Goal: Information Seeking & Learning: Learn about a topic

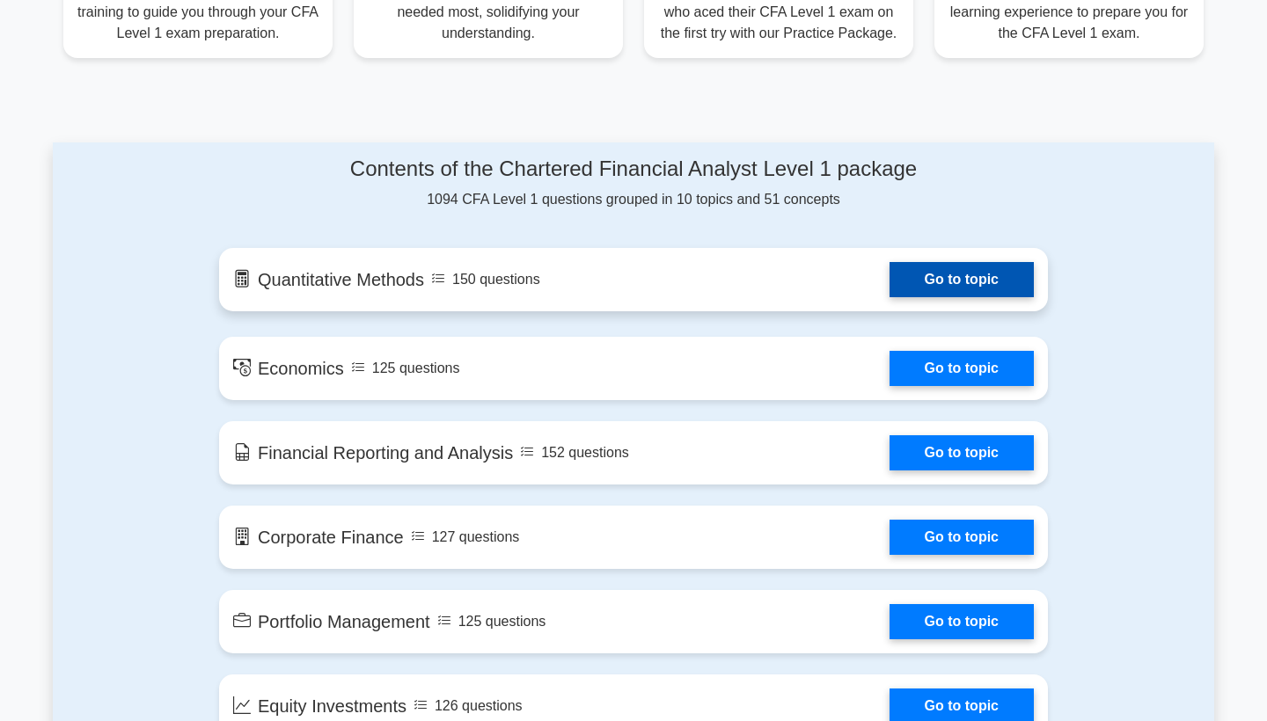
scroll to position [791, 0]
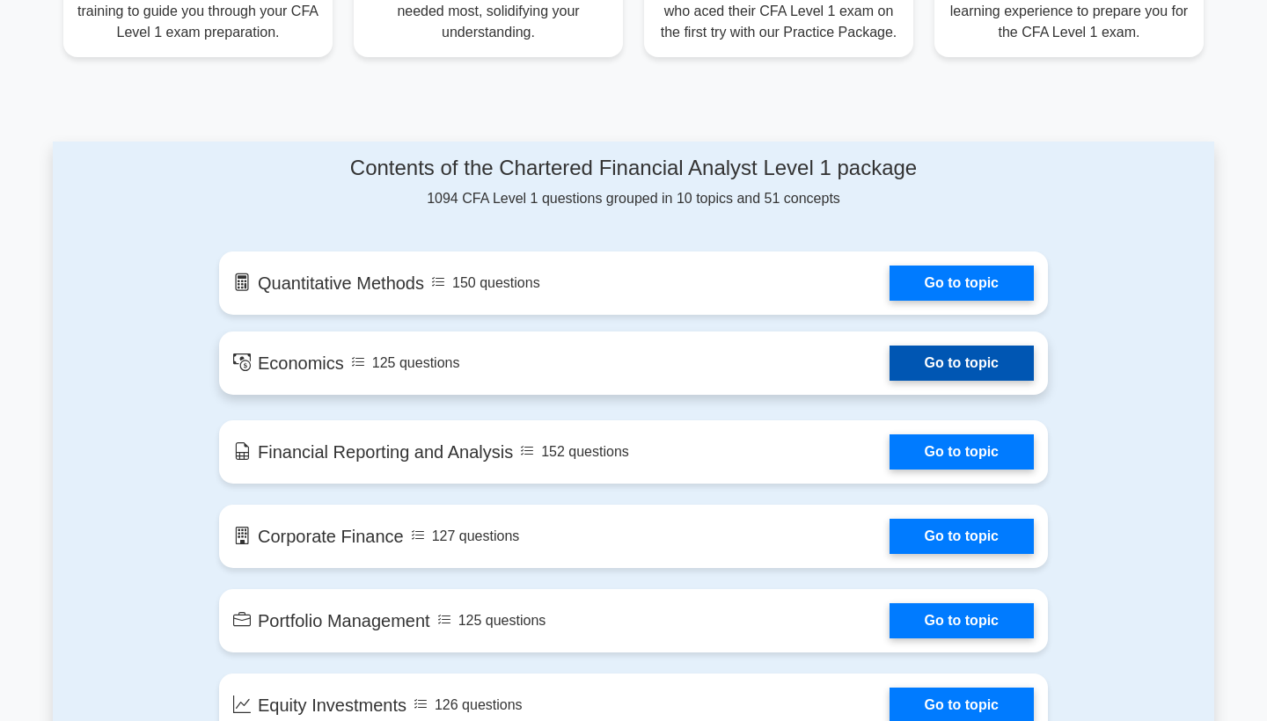
click at [936, 372] on link "Go to topic" at bounding box center [961, 363] width 144 height 35
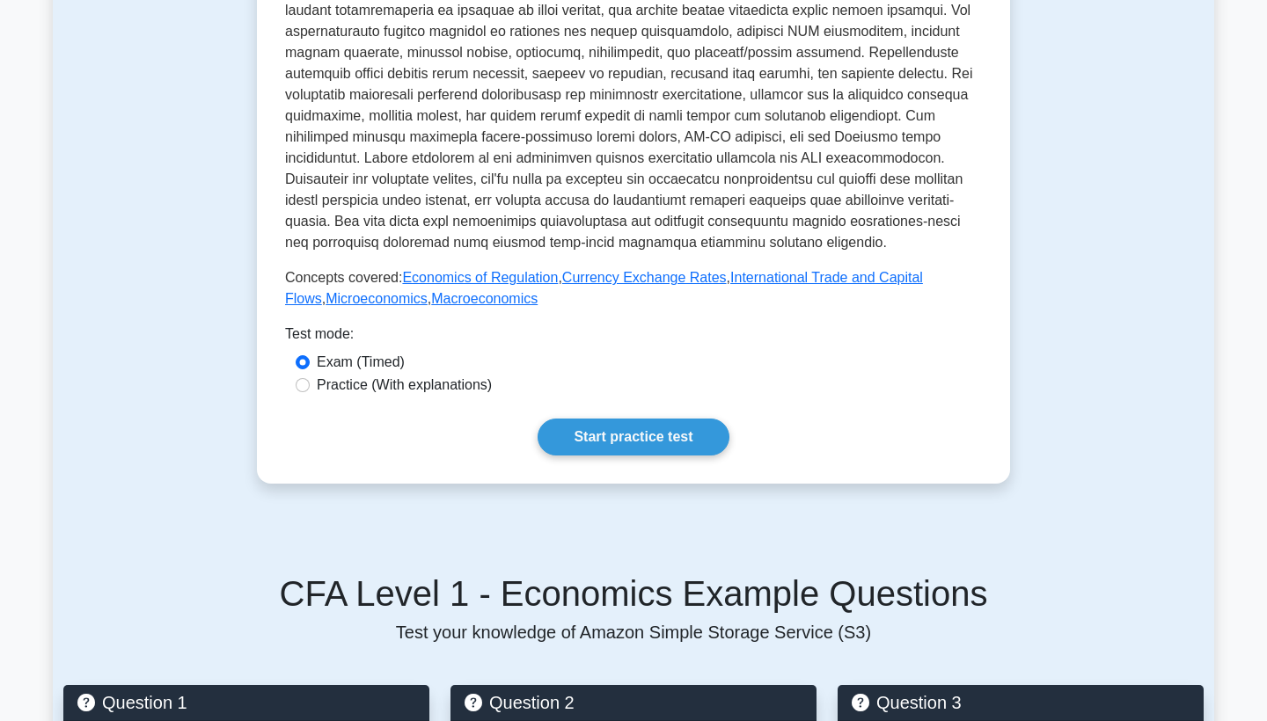
scroll to position [541, 0]
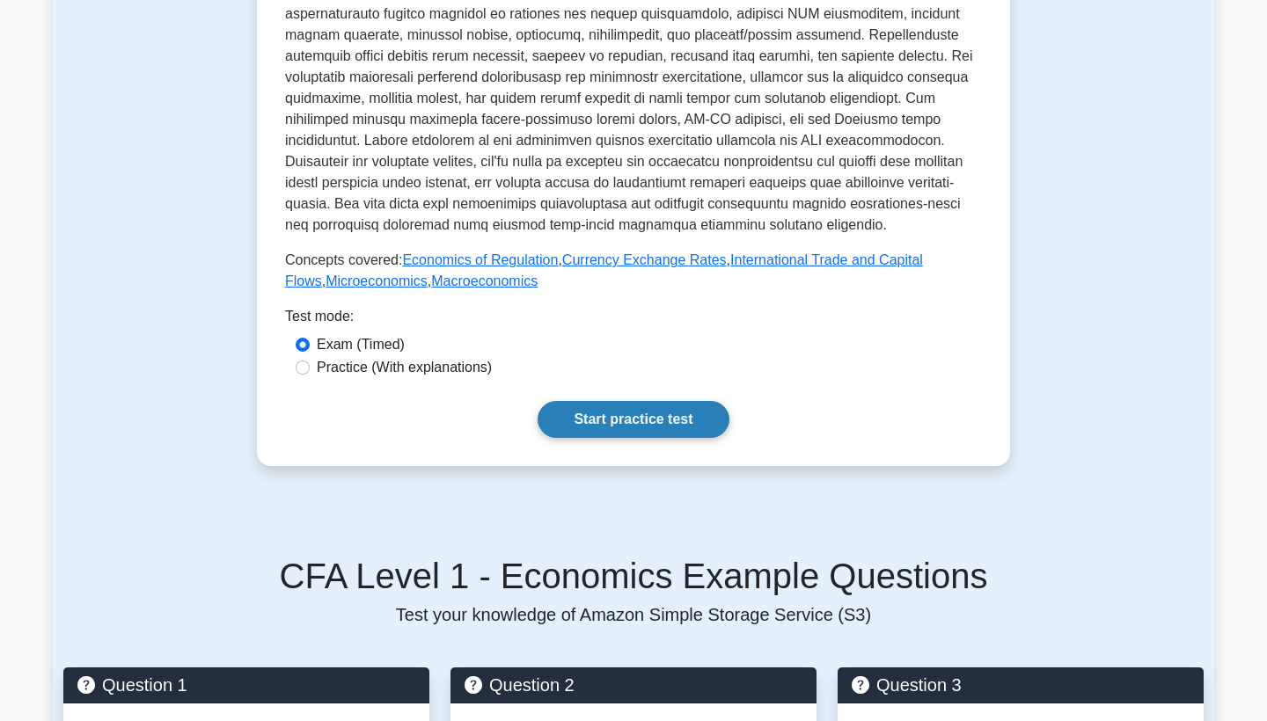
click at [646, 413] on link "Start practice test" at bounding box center [632, 419] width 191 height 37
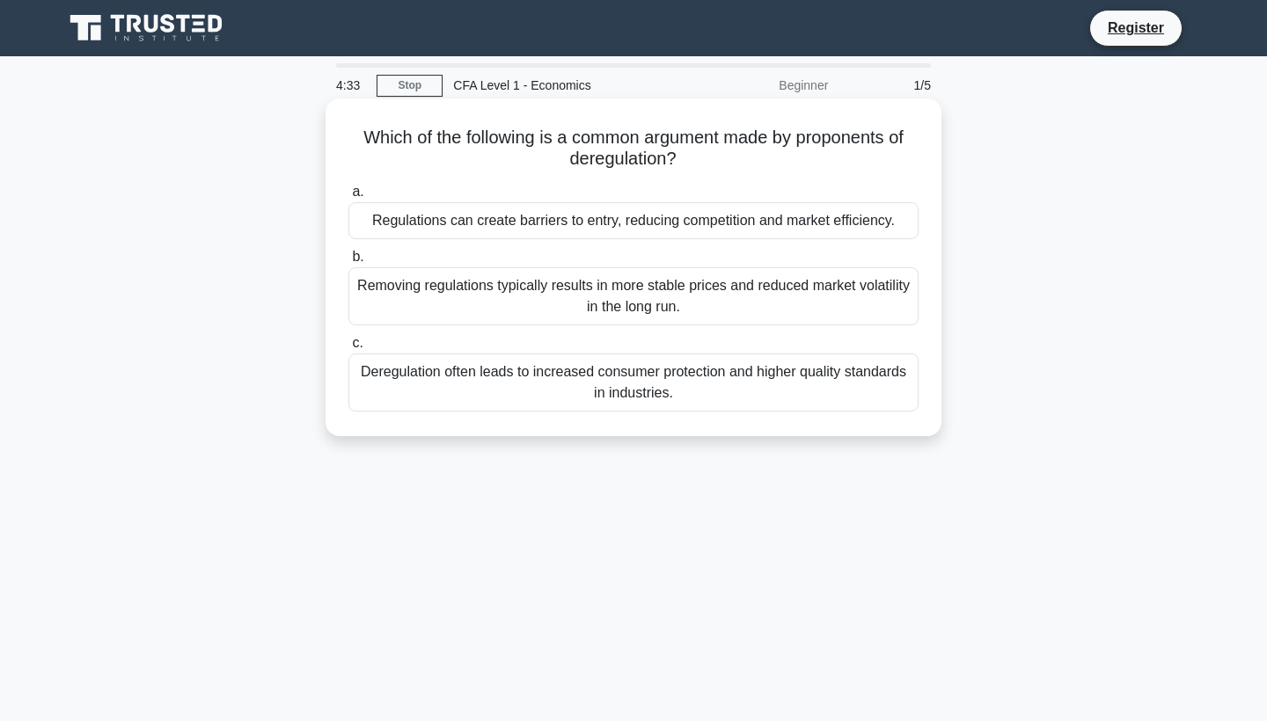
click at [589, 306] on div "Removing regulations typically results in more stable prices and reduced market…" at bounding box center [633, 296] width 570 height 58
click at [348, 263] on input "b. Removing regulations typically results in more stable prices and reduced mar…" at bounding box center [348, 257] width 0 height 11
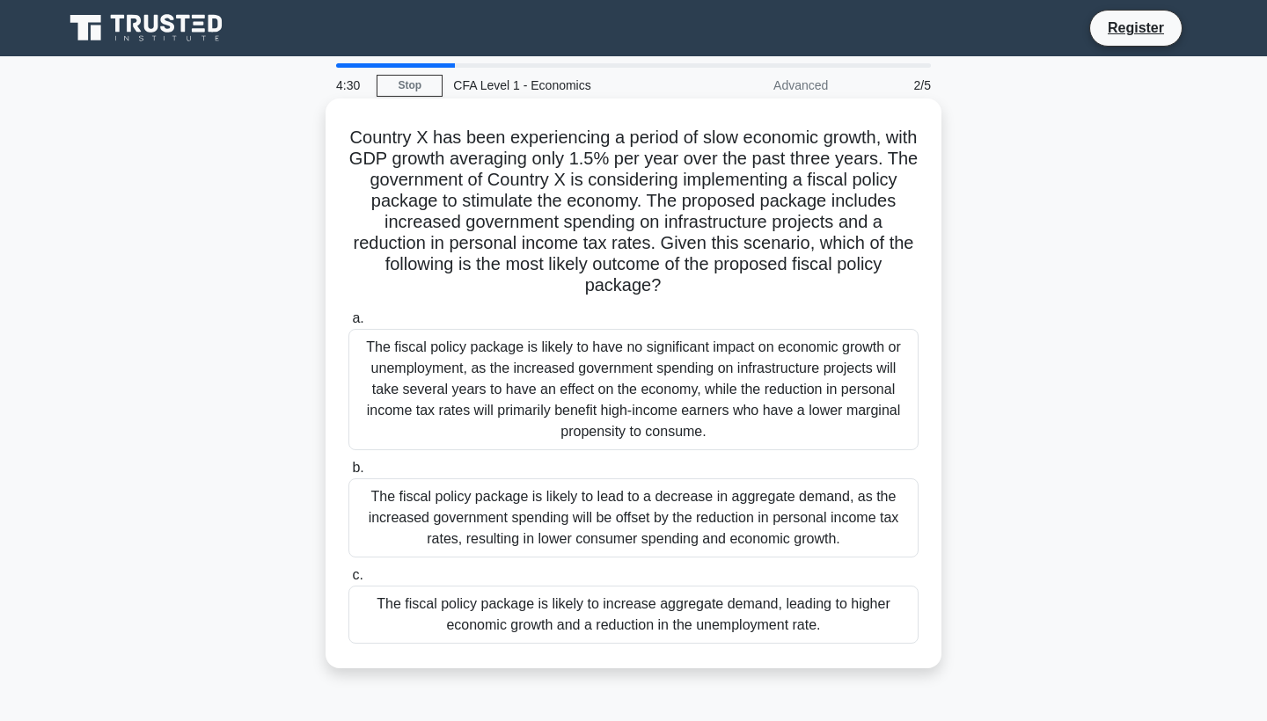
click at [557, 379] on div "The fiscal policy package is likely to have no significant impact on economic g…" at bounding box center [633, 389] width 570 height 121
click at [348, 325] on input "a. The fiscal policy package is likely to have no significant impact on economi…" at bounding box center [348, 318] width 0 height 11
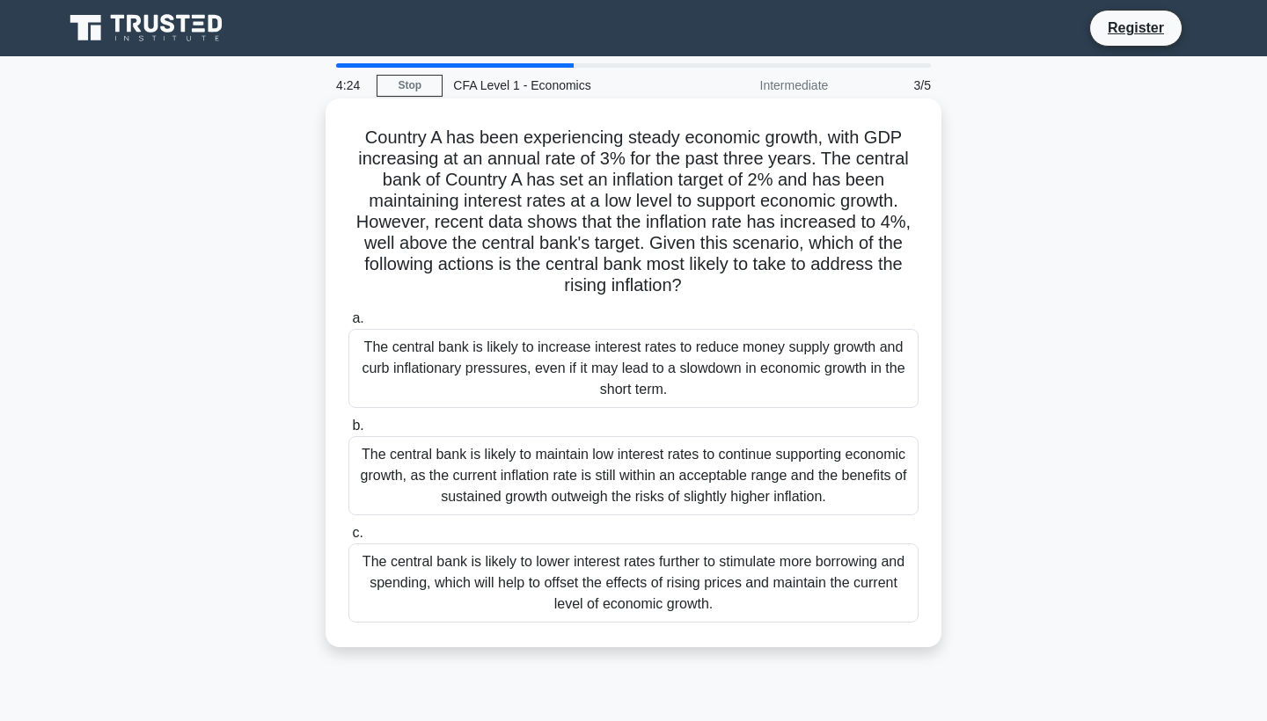
click at [558, 378] on div "The central bank is likely to increase interest rates to reduce money supply gr…" at bounding box center [633, 368] width 570 height 79
click at [348, 325] on input "a. The central bank is likely to increase interest rates to reduce money supply…" at bounding box center [348, 318] width 0 height 11
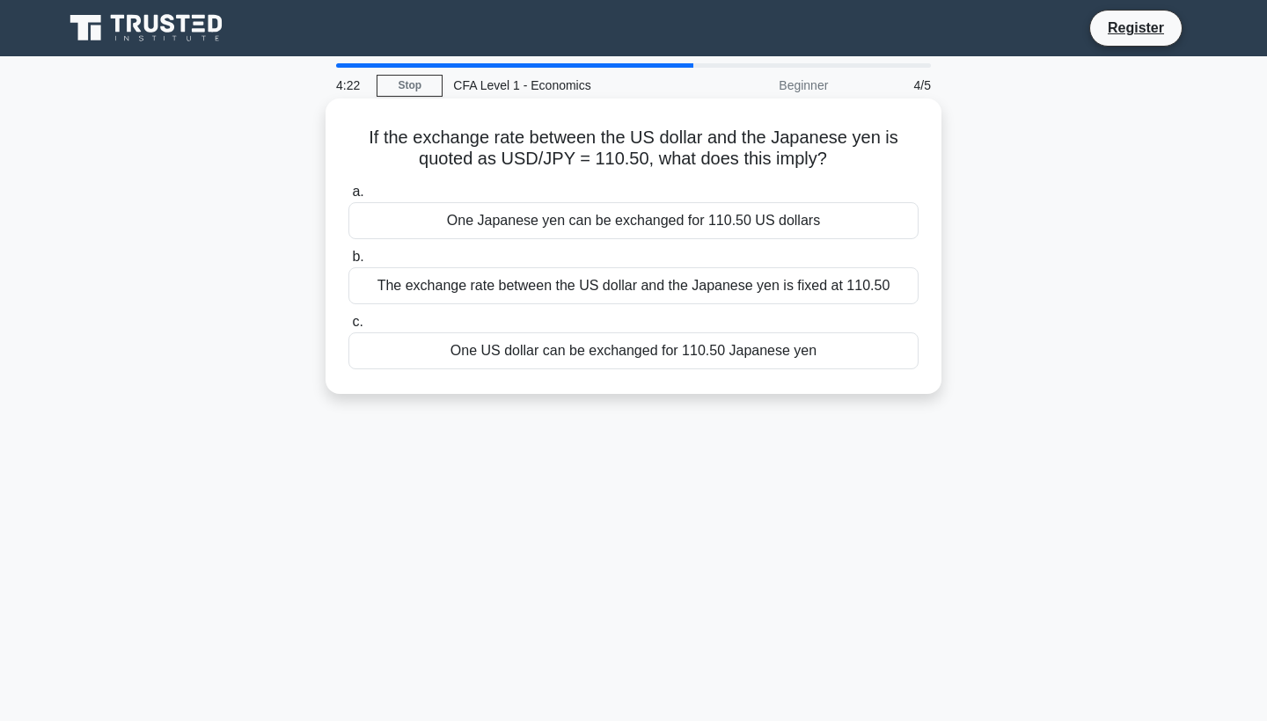
click at [558, 296] on div "The exchange rate between the US dollar and the Japanese yen is fixed at 110.50" at bounding box center [633, 285] width 570 height 37
click at [348, 263] on input "b. The exchange rate between the US dollar and the Japanese yen is fixed at 110…" at bounding box center [348, 257] width 0 height 11
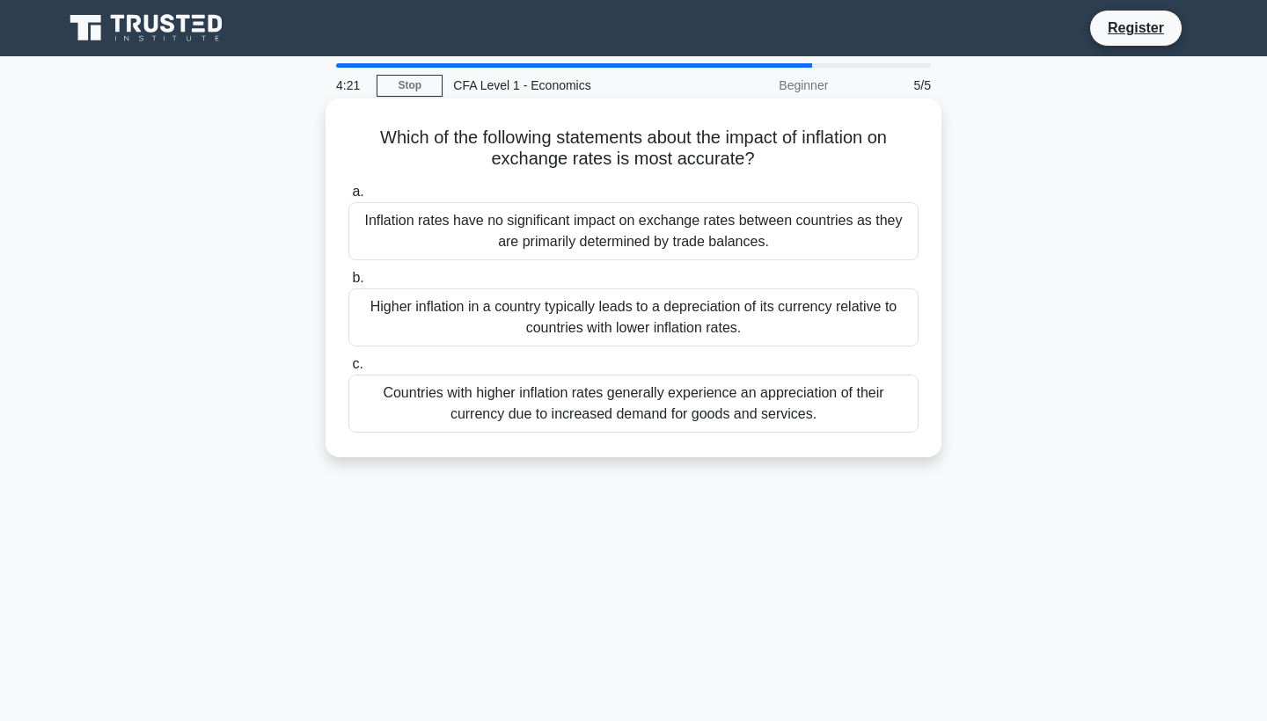
click at [583, 391] on div "Countries with higher inflation rates generally experience an appreciation of t…" at bounding box center [633, 404] width 570 height 58
click at [348, 370] on input "c. Countries with higher inflation rates generally experience an appreciation o…" at bounding box center [348, 364] width 0 height 11
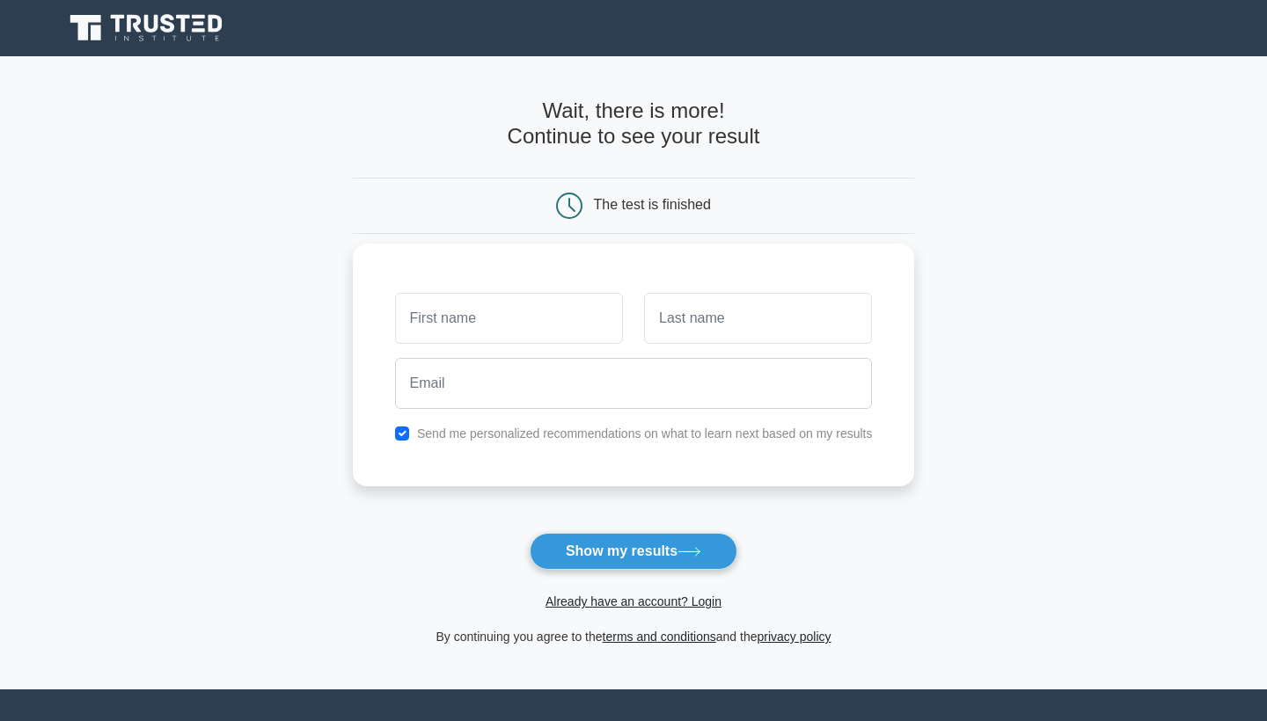
click at [601, 318] on input "text" at bounding box center [509, 318] width 228 height 51
type input "JET"
type input "BLACKZ"
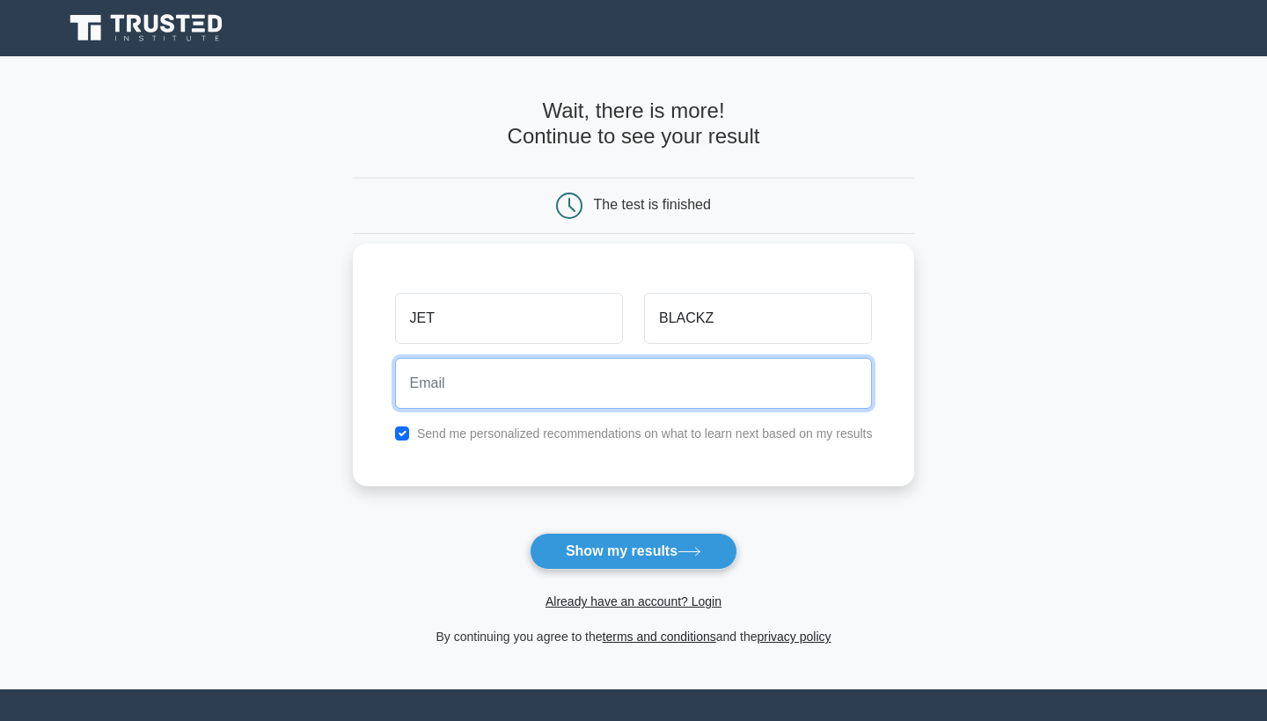
type input "jetbusinessservice@gmail.com"
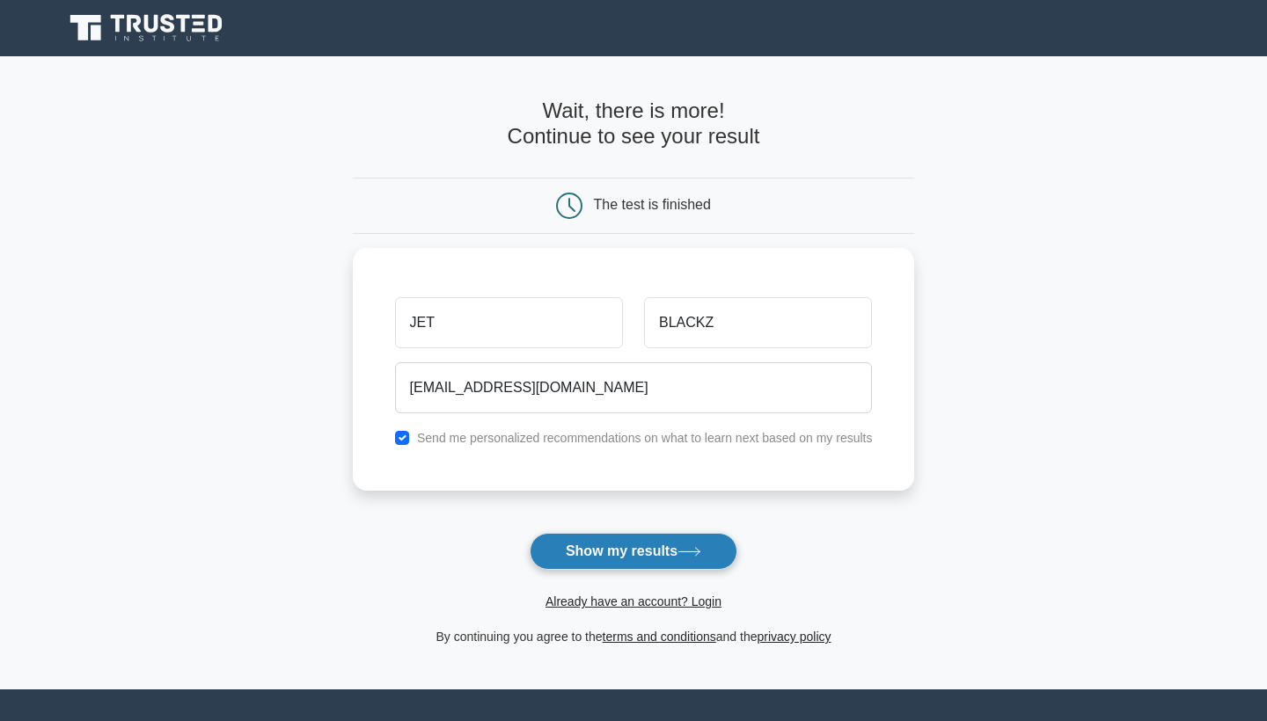
click at [638, 544] on button "Show my results" at bounding box center [634, 551] width 208 height 37
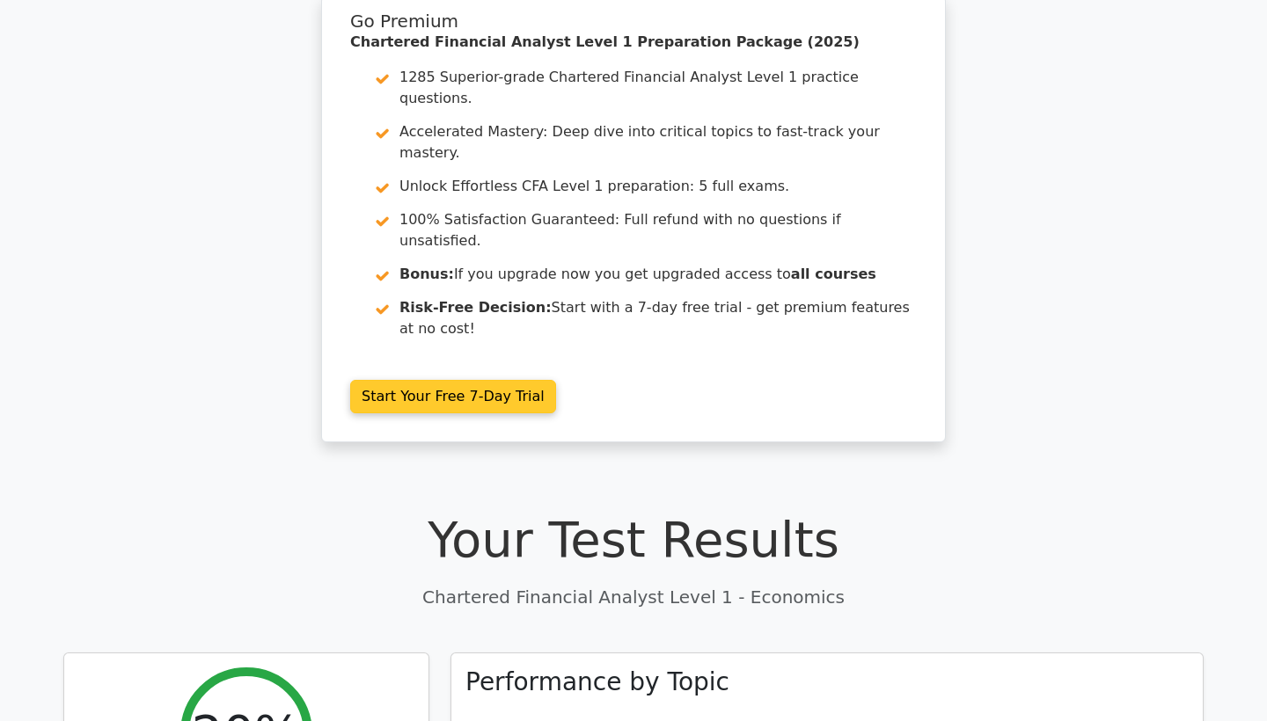
scroll to position [66, 0]
